Goal: Information Seeking & Learning: Learn about a topic

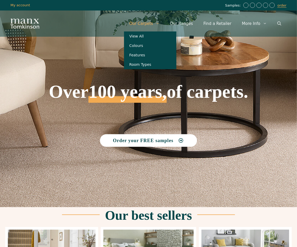
click at [152, 23] on link "Our Carpets" at bounding box center [144, 24] width 41 height 16
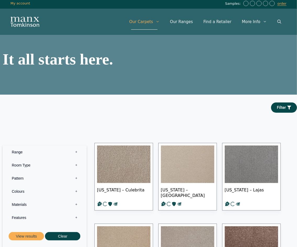
scroll to position [105, 0]
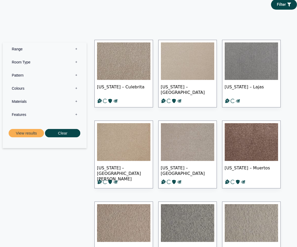
click at [119, 71] on img at bounding box center [123, 61] width 53 height 38
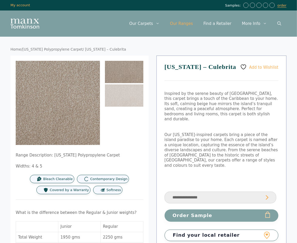
click at [186, 26] on link "Our Ranges" at bounding box center [182, 24] width 34 height 16
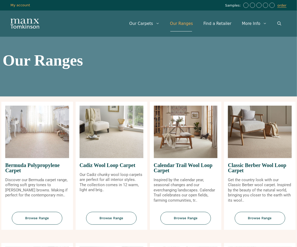
scroll to position [157, 0]
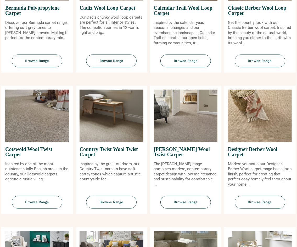
click at [169, 149] on span "Craven Wool Twist Carpet" at bounding box center [186, 151] width 64 height 19
click at [193, 199] on span "Browse Range" at bounding box center [186, 202] width 51 height 13
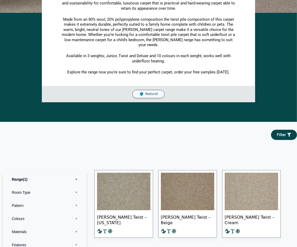
scroll to position [210, 0]
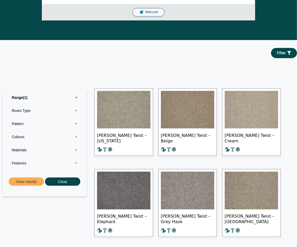
click at [143, 135] on span "[PERSON_NAME] Twist – [US_STATE]" at bounding box center [123, 137] width 53 height 18
